Goal: Find contact information: Find contact information

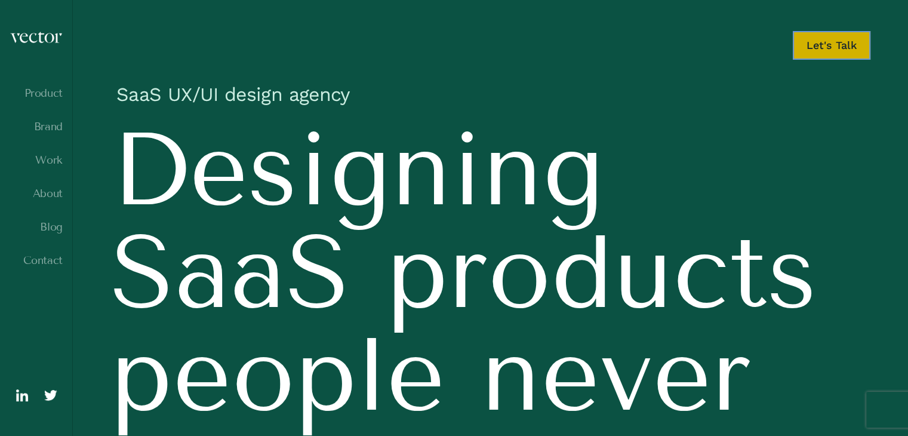
click at [829, 42] on link "Let's Talk" at bounding box center [832, 45] width 78 height 29
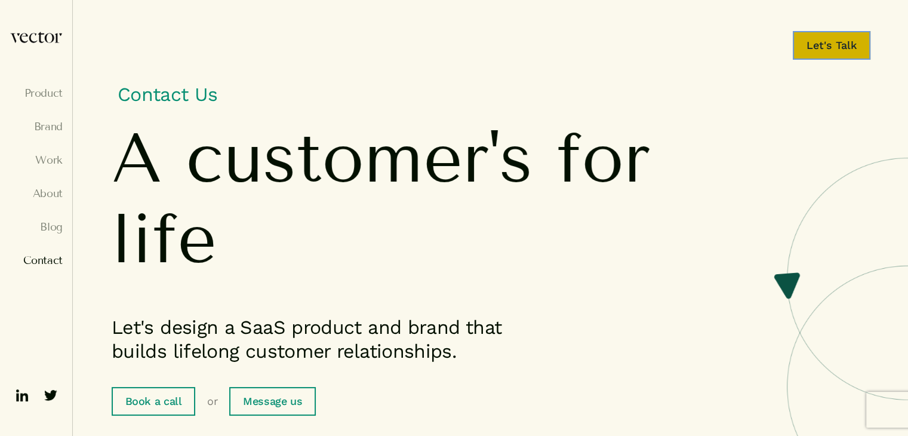
click at [817, 49] on link "Let's Talk" at bounding box center [832, 45] width 78 height 29
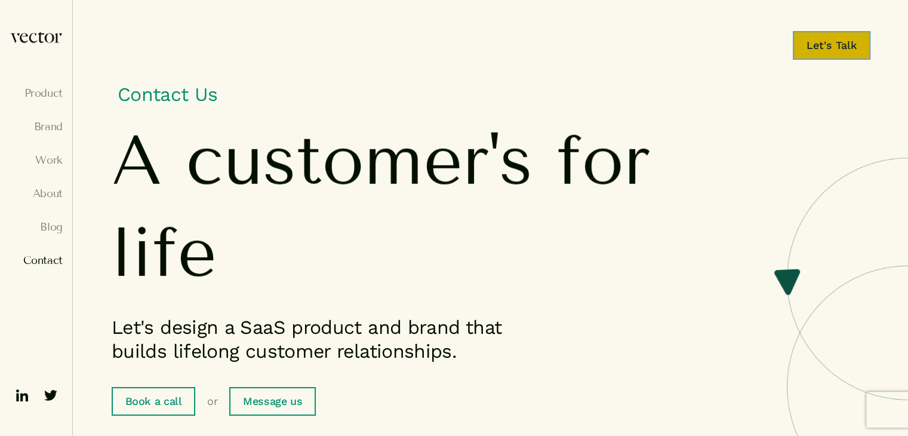
click at [807, 54] on link "Let's Talk" at bounding box center [832, 45] width 78 height 29
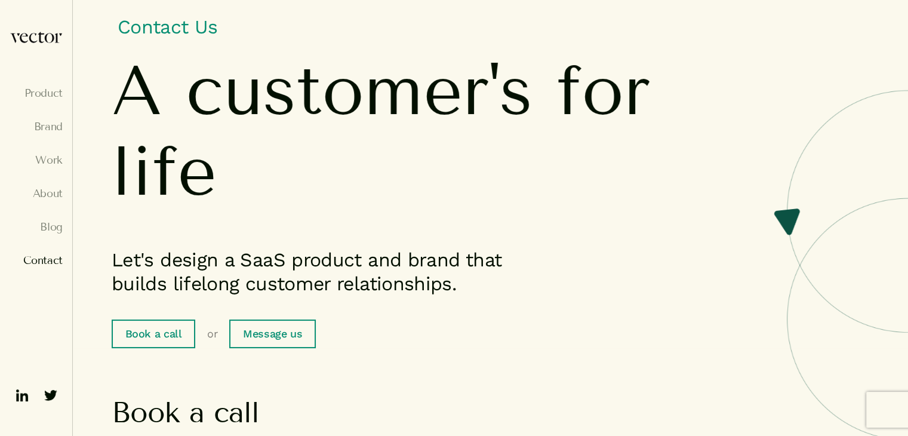
scroll to position [119, 0]
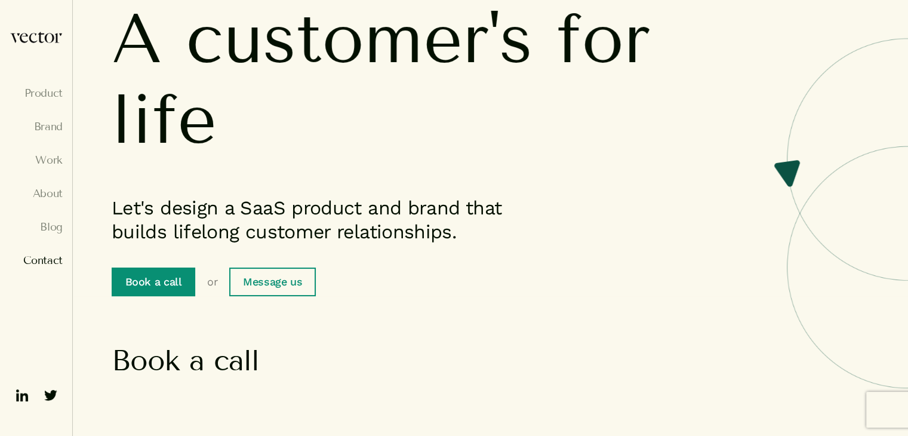
click at [161, 273] on link "Book a call" at bounding box center [154, 281] width 84 height 29
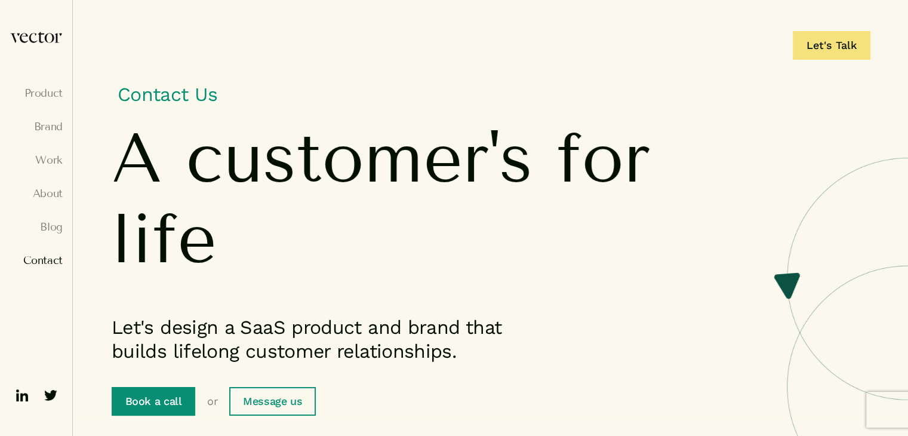
click at [147, 405] on link "Book a call" at bounding box center [154, 401] width 84 height 29
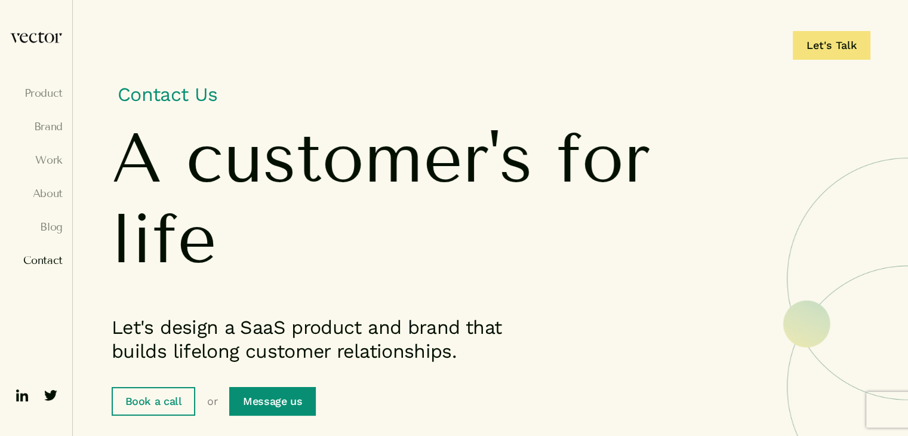
click at [270, 414] on link "Message us" at bounding box center [272, 401] width 86 height 29
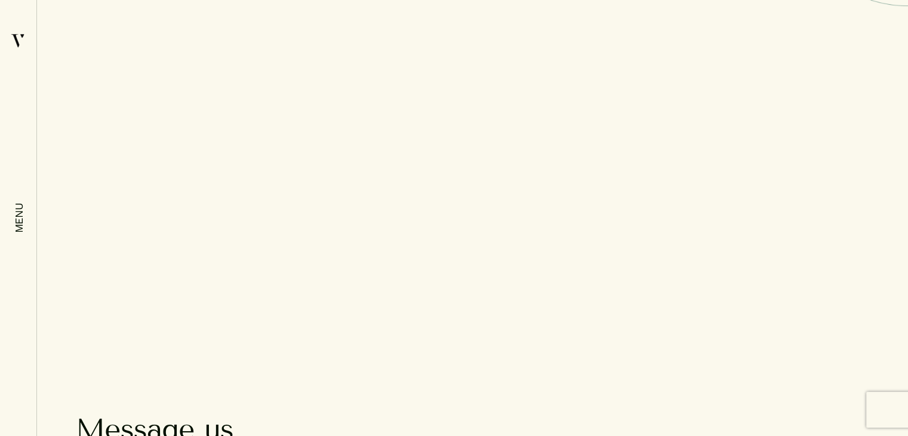
scroll to position [521, 0]
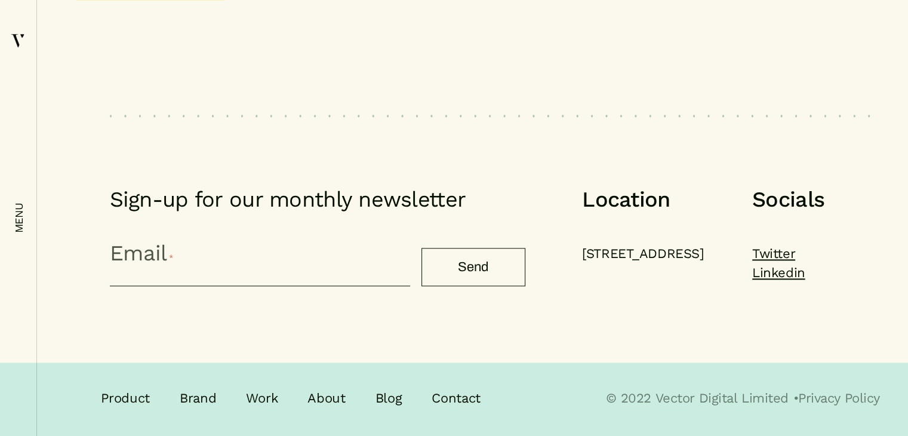
drag, startPoint x: 494, startPoint y: 247, endPoint x: 545, endPoint y: 457, distance: 216.2
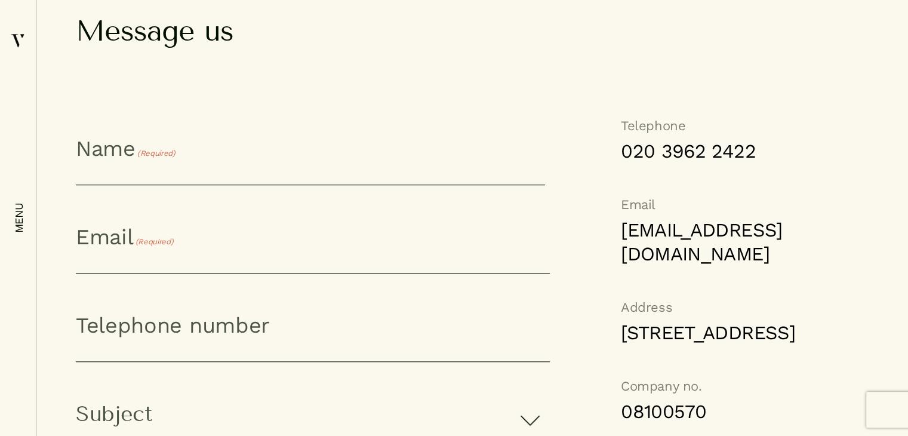
scroll to position [449, 0]
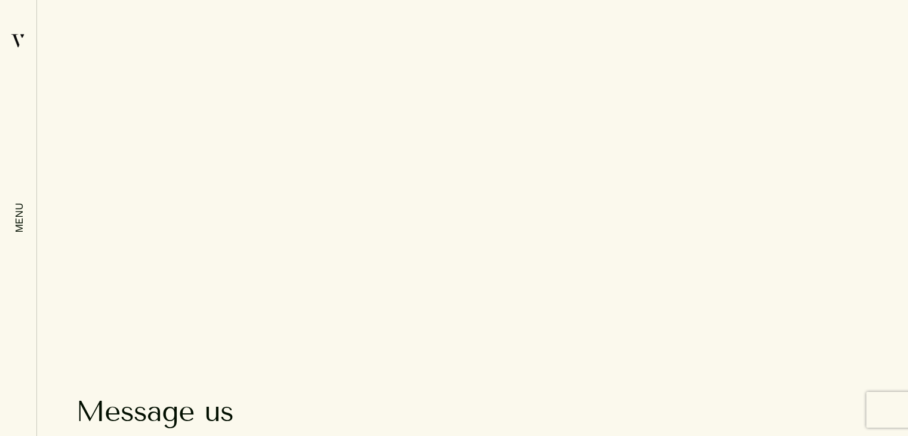
drag, startPoint x: 552, startPoint y: 270, endPoint x: 566, endPoint y: 103, distance: 167.1
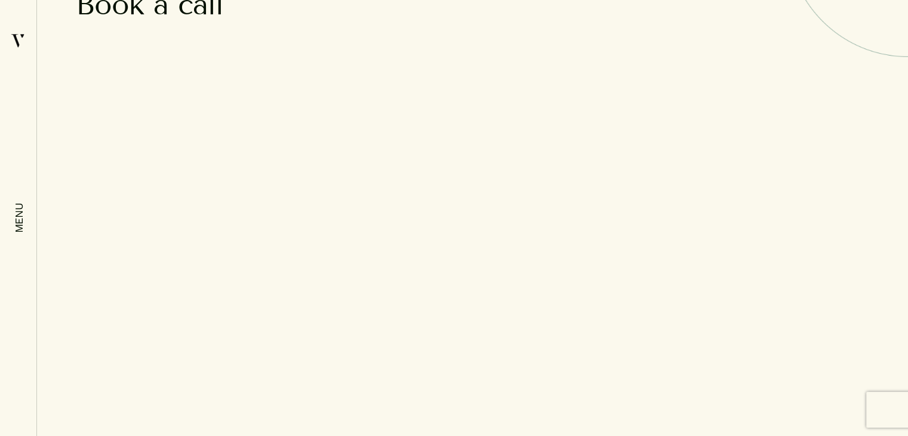
scroll to position [509, 0]
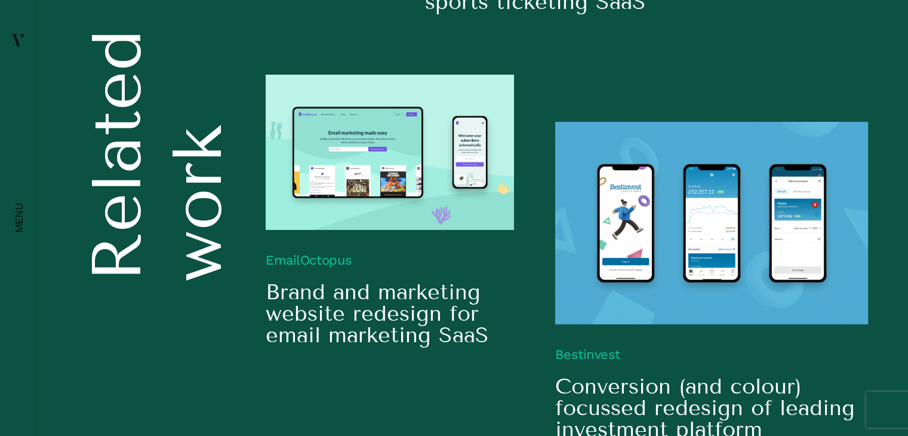
scroll to position [8679, 0]
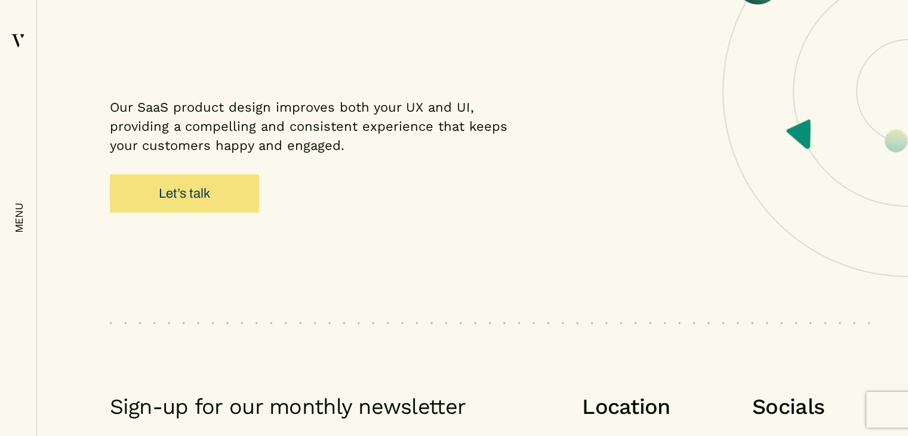
drag, startPoint x: 477, startPoint y: 388, endPoint x: 446, endPoint y: 430, distance: 52.5
drag, startPoint x: 525, startPoint y: 384, endPoint x: 813, endPoint y: 427, distance: 290.9
